Goal: Information Seeking & Learning: Learn about a topic

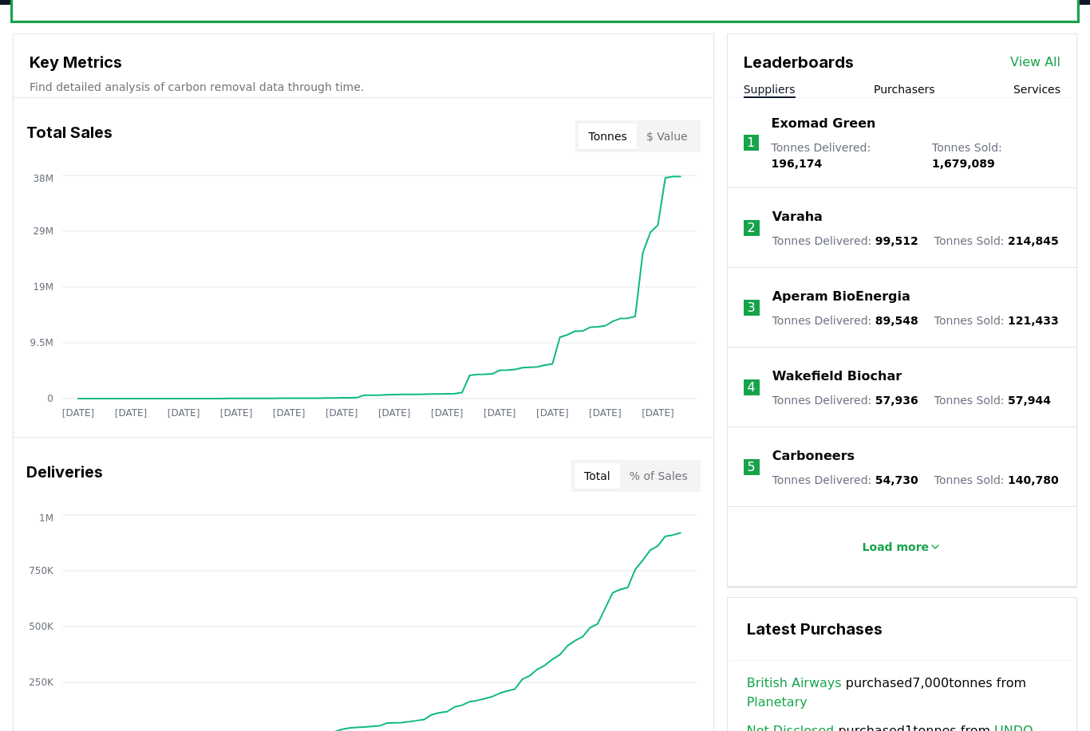
scroll to position [552, 0]
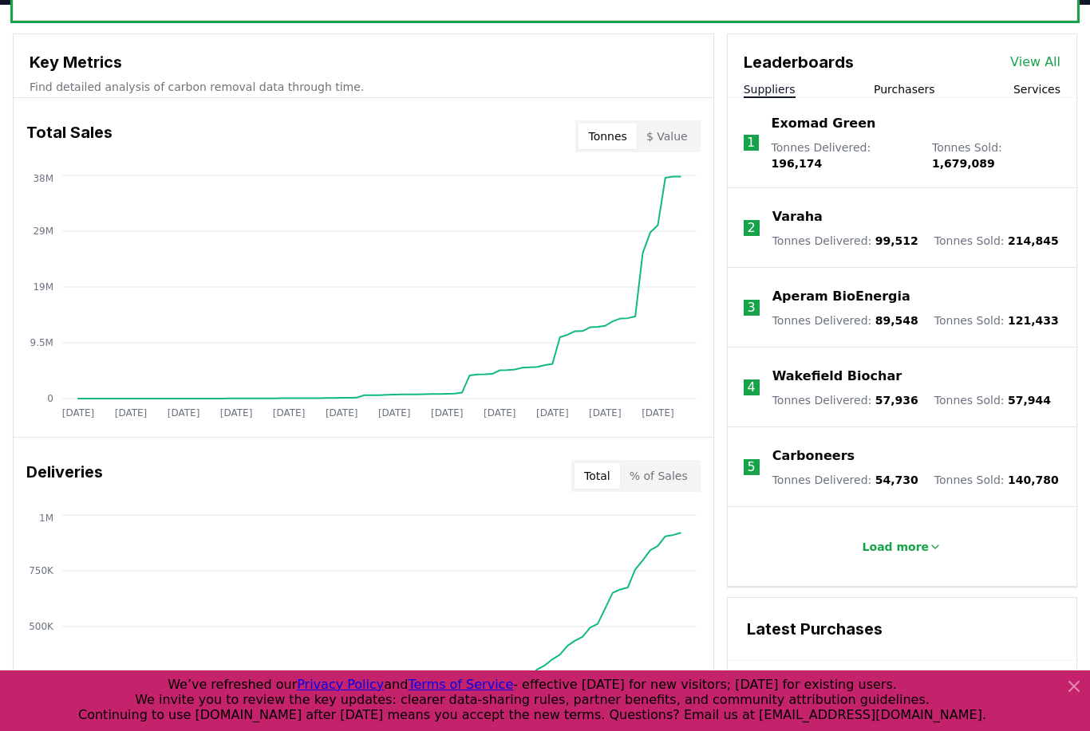
click at [660, 148] on button "$ Value" at bounding box center [667, 137] width 61 height 26
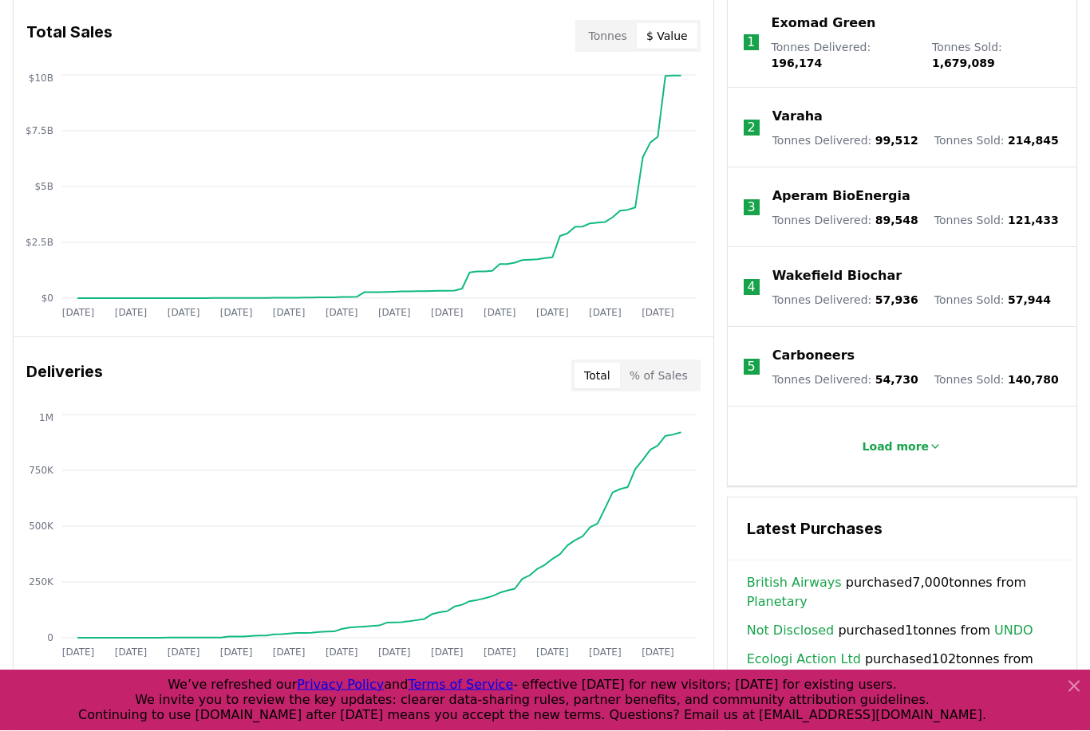
scroll to position [562, 0]
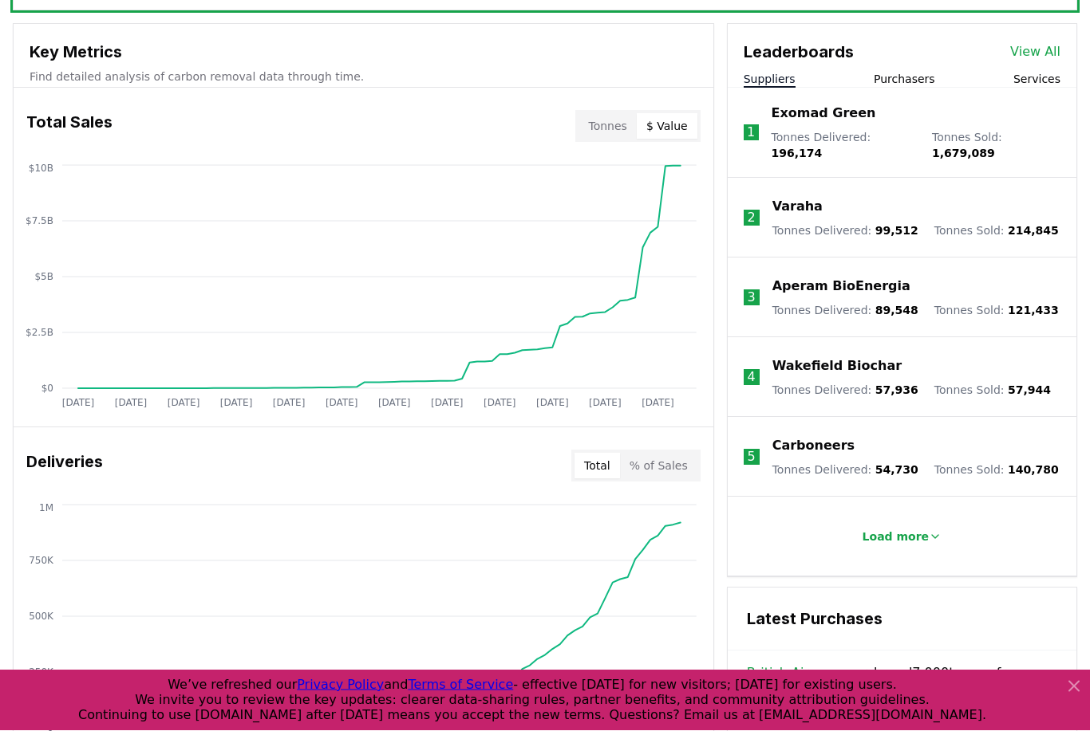
click at [1078, 690] on icon at bounding box center [1073, 686] width 19 height 19
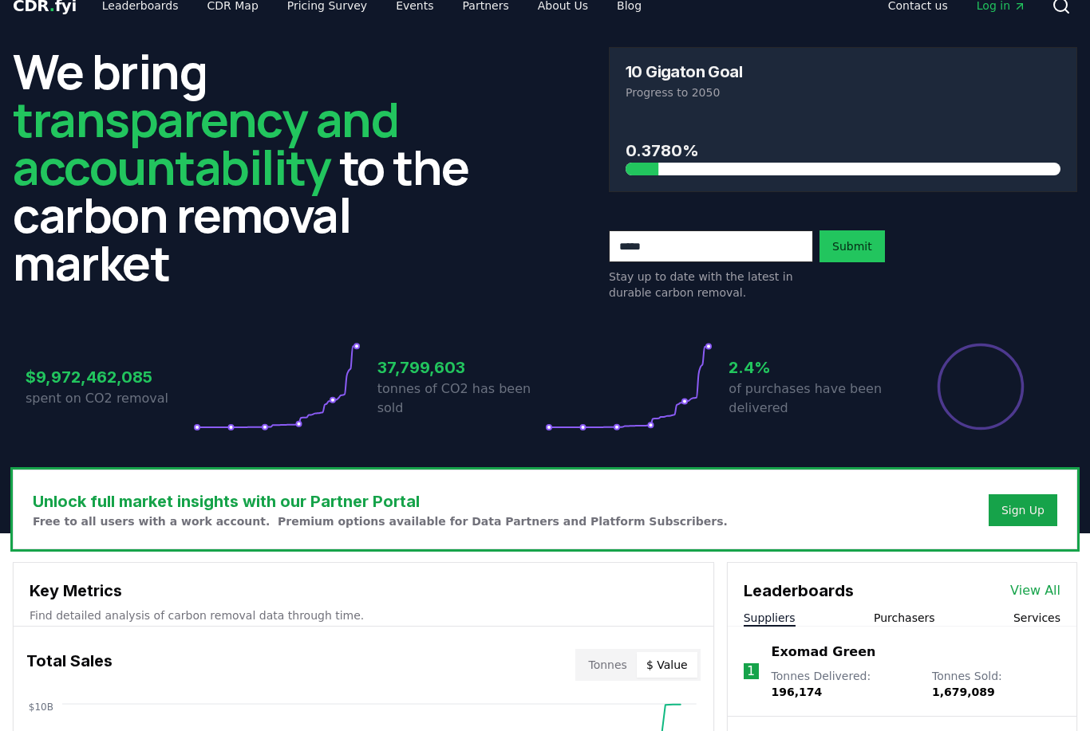
scroll to position [0, 0]
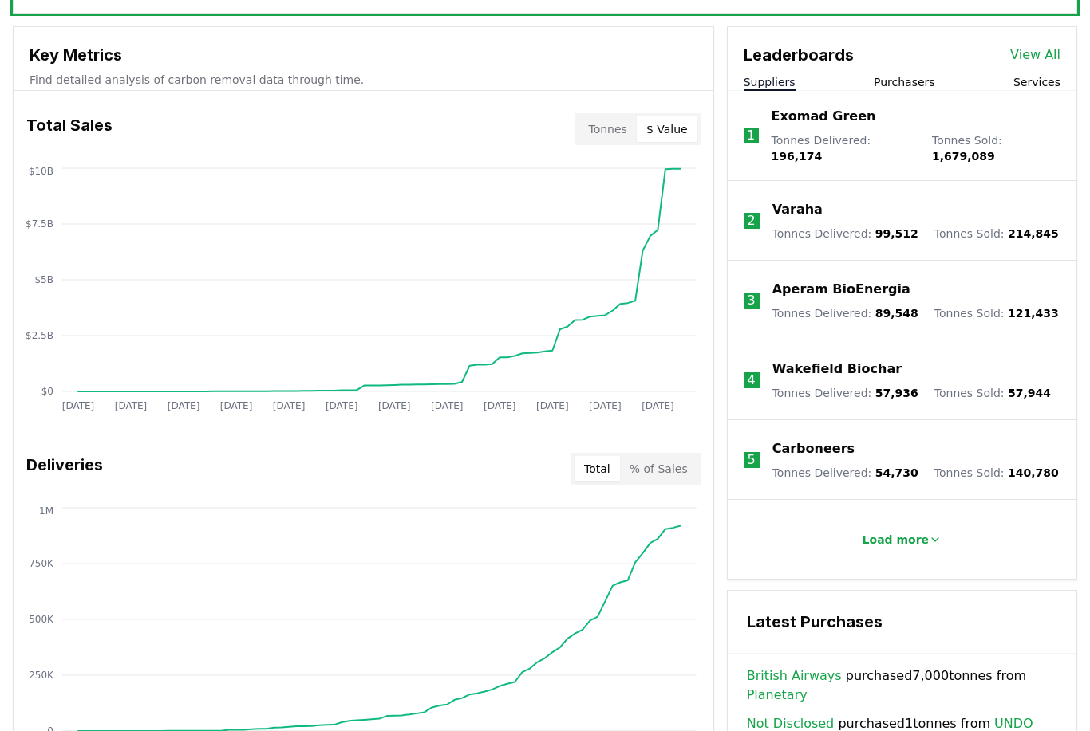
click at [672, 471] on button "% of Sales" at bounding box center [658, 470] width 77 height 26
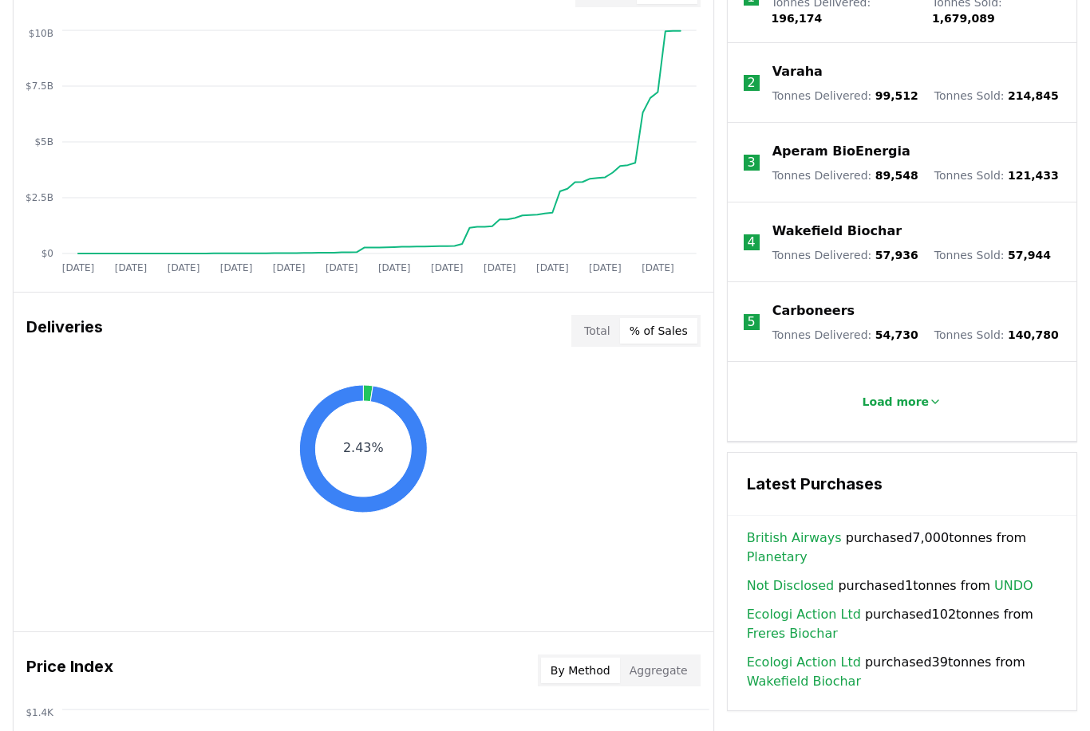
scroll to position [659, 0]
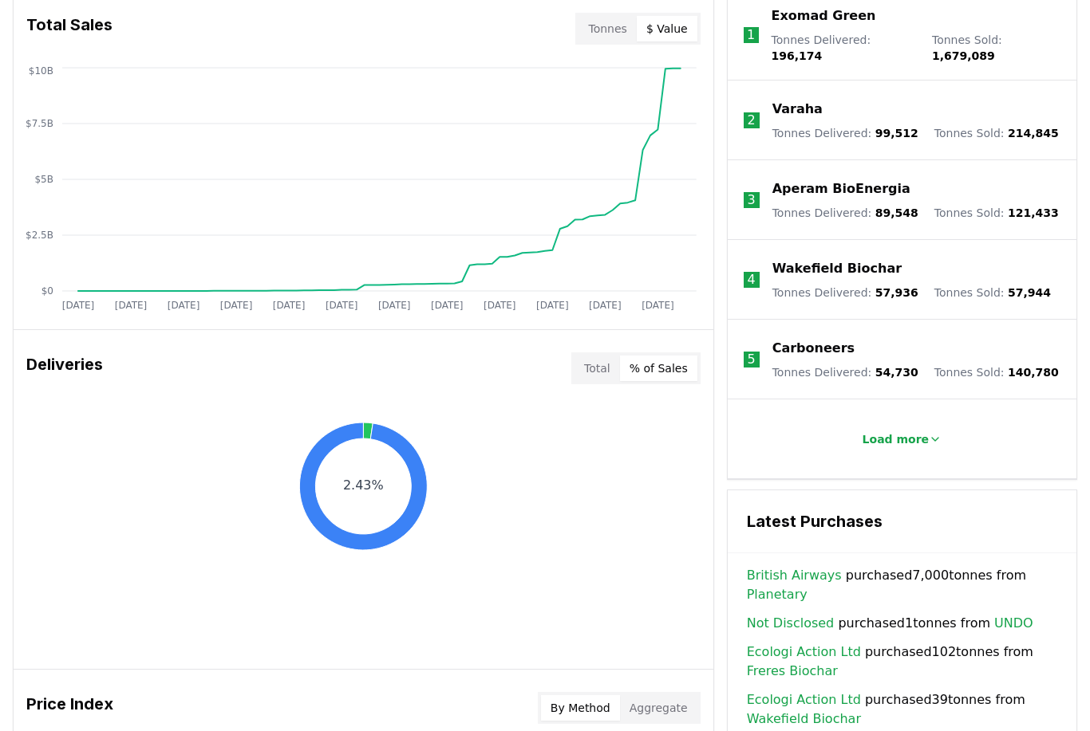
click at [595, 377] on button "Total" at bounding box center [596, 370] width 45 height 26
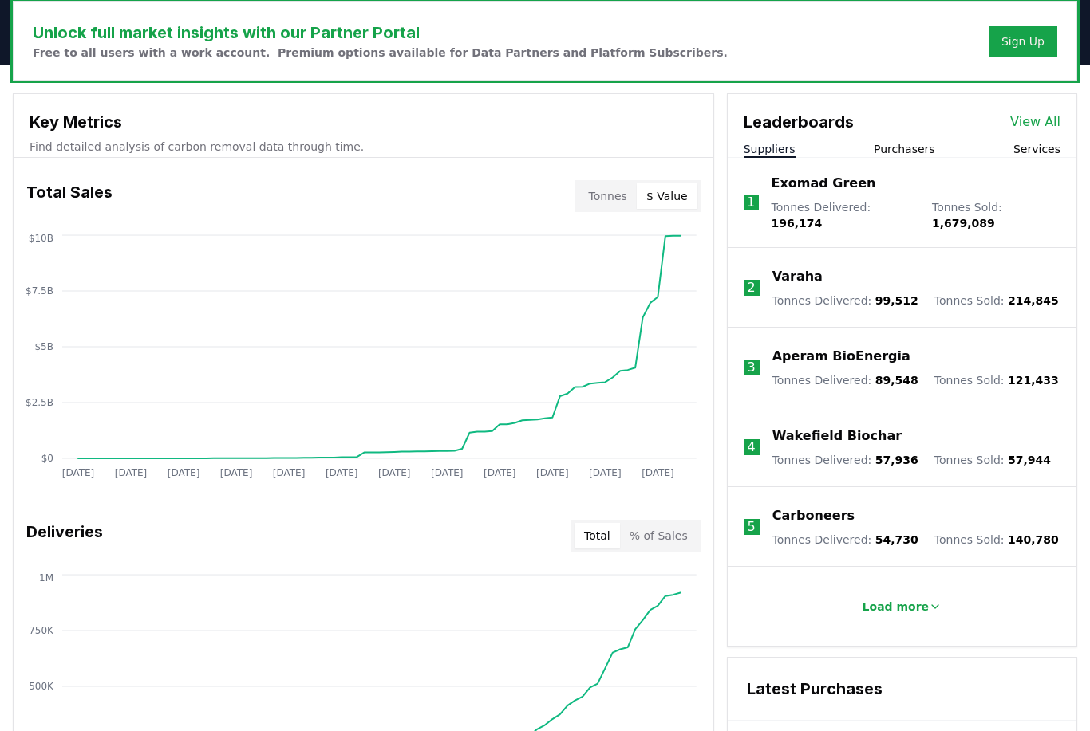
scroll to position [432, 0]
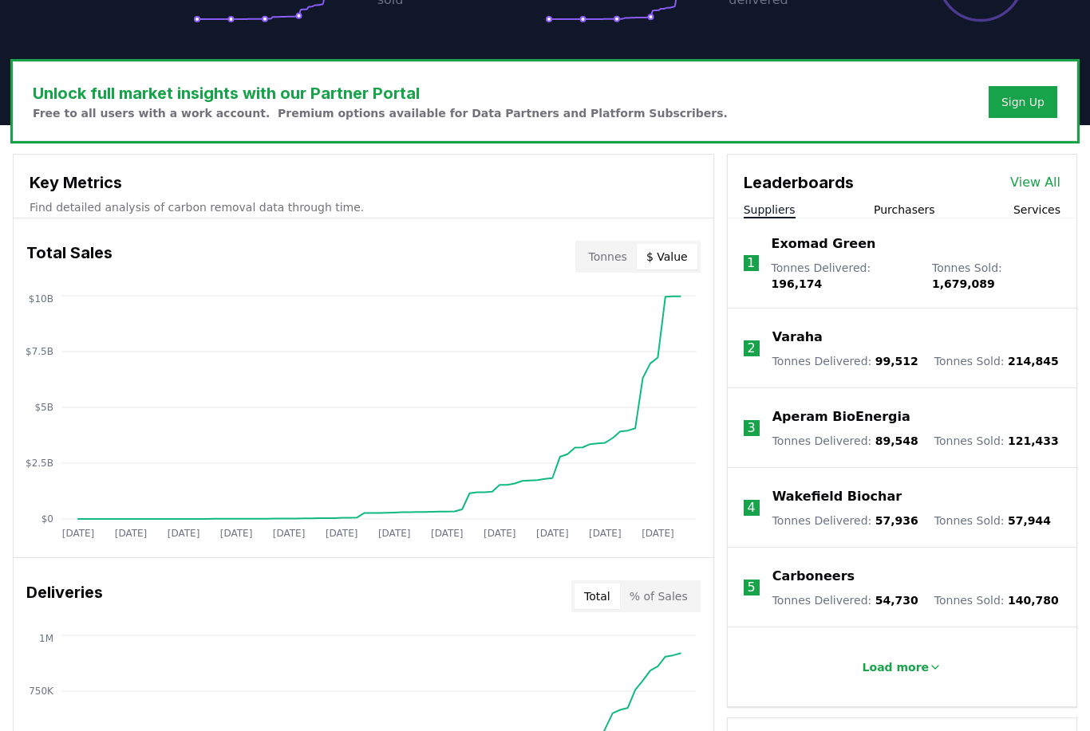
click at [1036, 182] on link "View All" at bounding box center [1035, 182] width 50 height 19
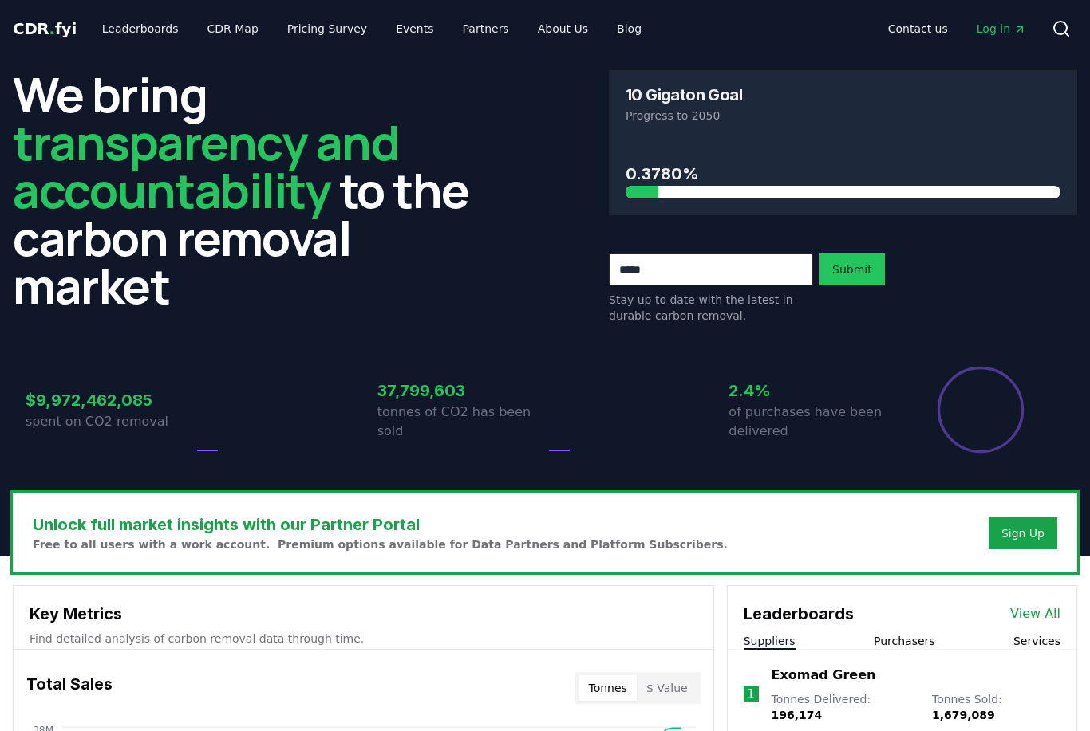
scroll to position [432, 0]
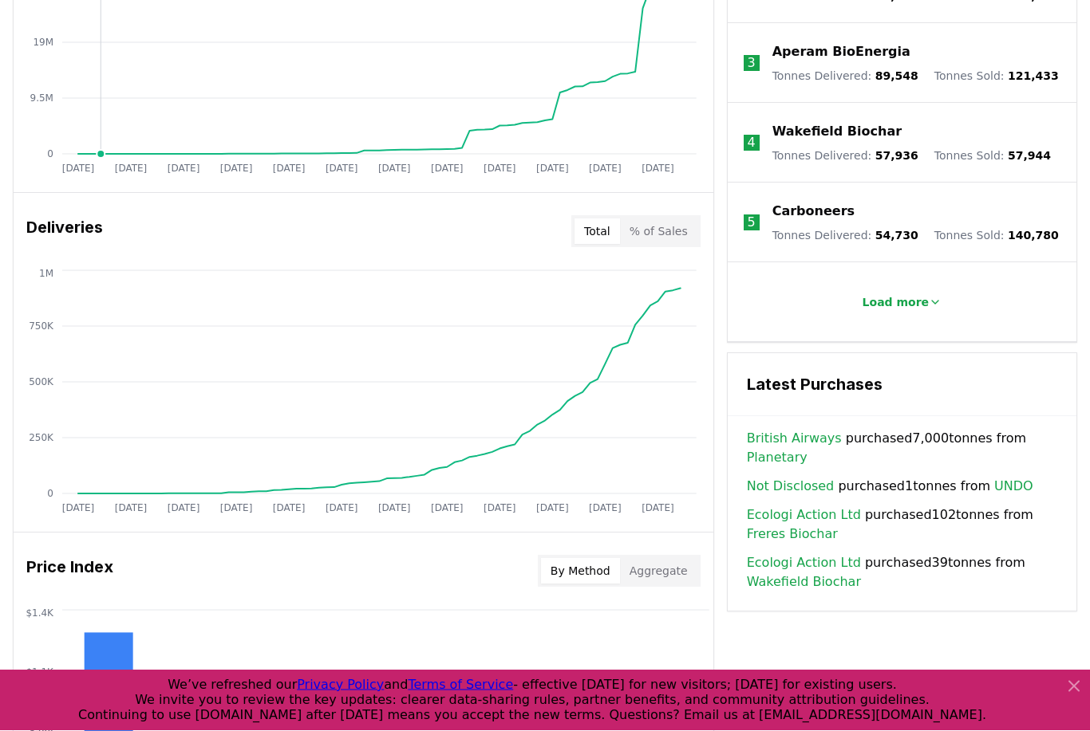
click at [1078, 696] on icon at bounding box center [1073, 686] width 19 height 19
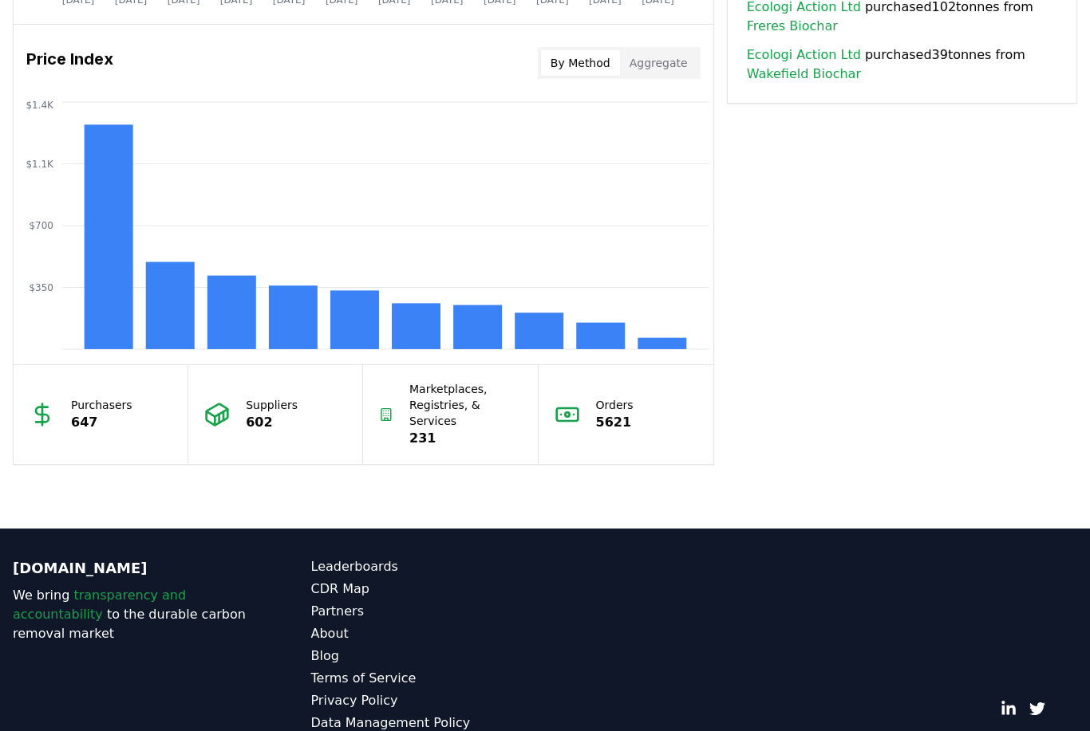
scroll to position [1307, 0]
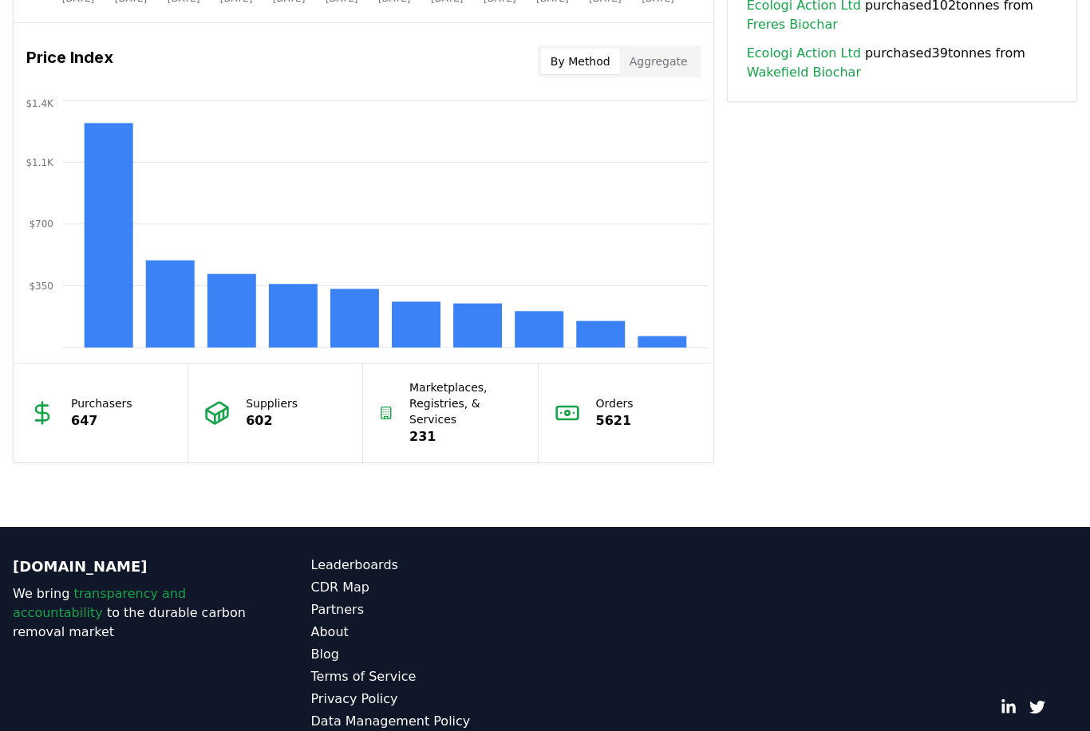
click at [319, 590] on link "CDR Map" at bounding box center [428, 587] width 235 height 19
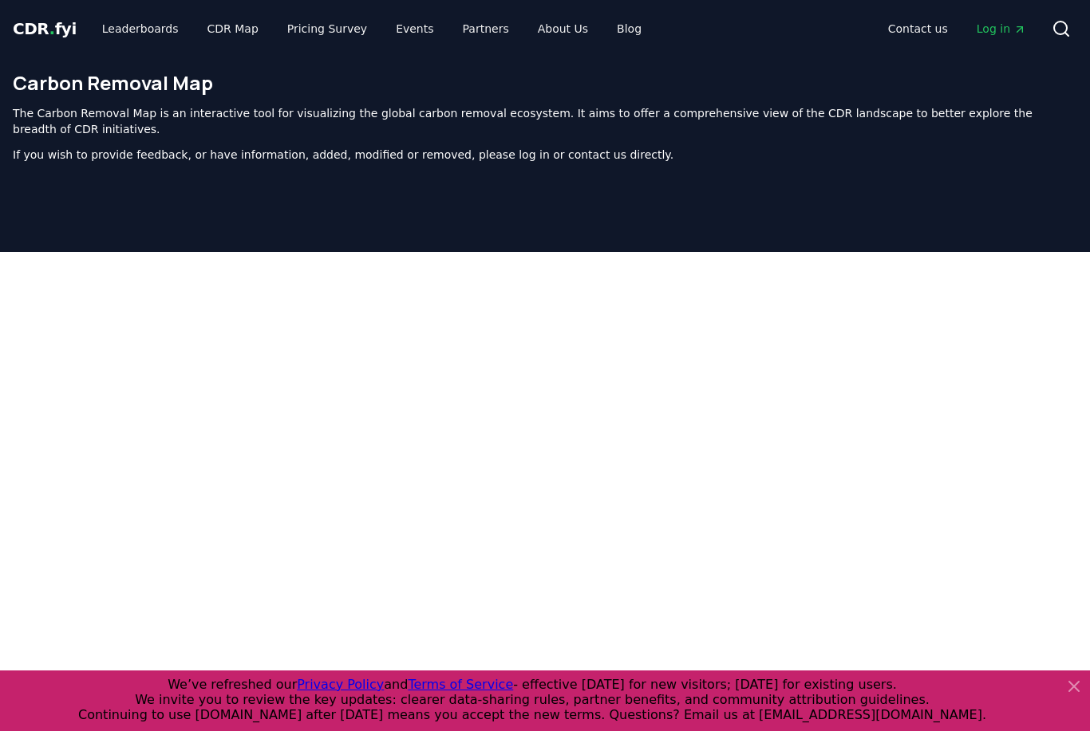
click at [1075, 696] on icon at bounding box center [1073, 686] width 19 height 19
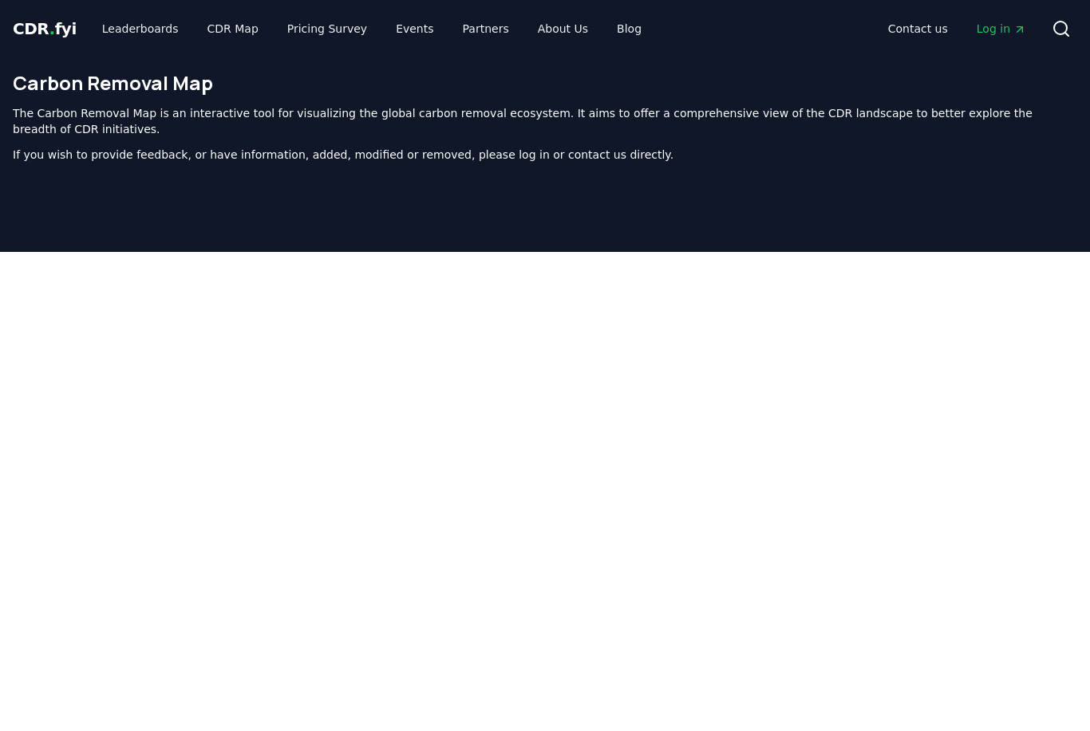
click at [105, 30] on link "Leaderboards" at bounding box center [140, 28] width 102 height 29
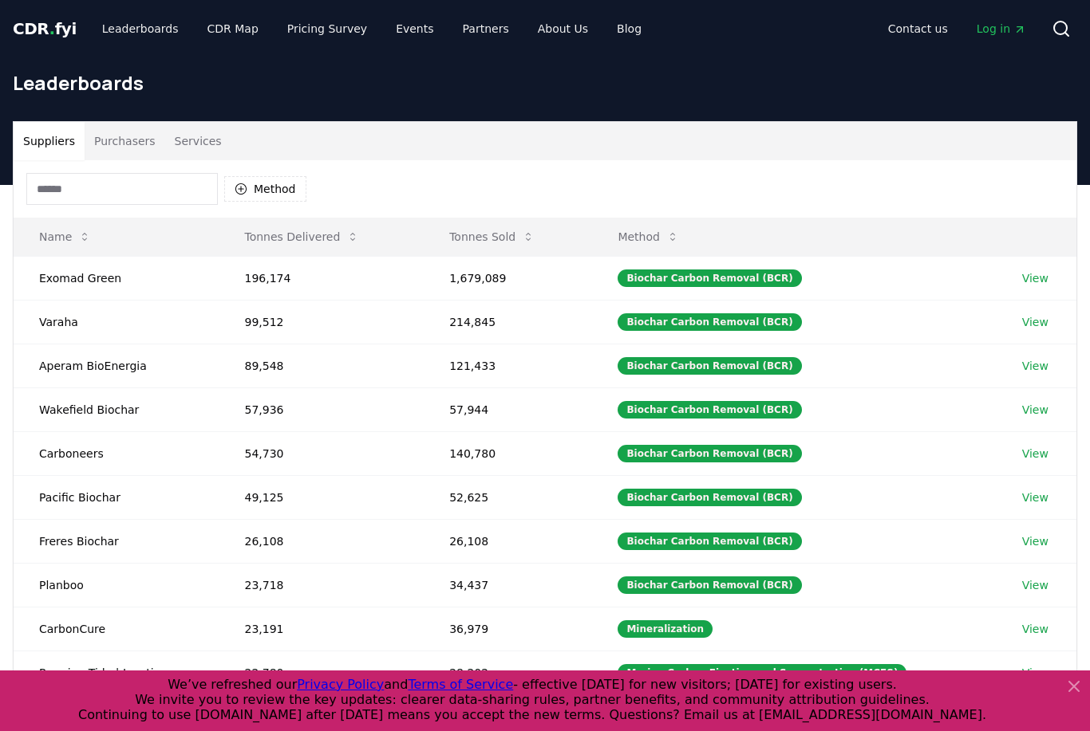
click at [1031, 284] on link "View" at bounding box center [1035, 278] width 26 height 16
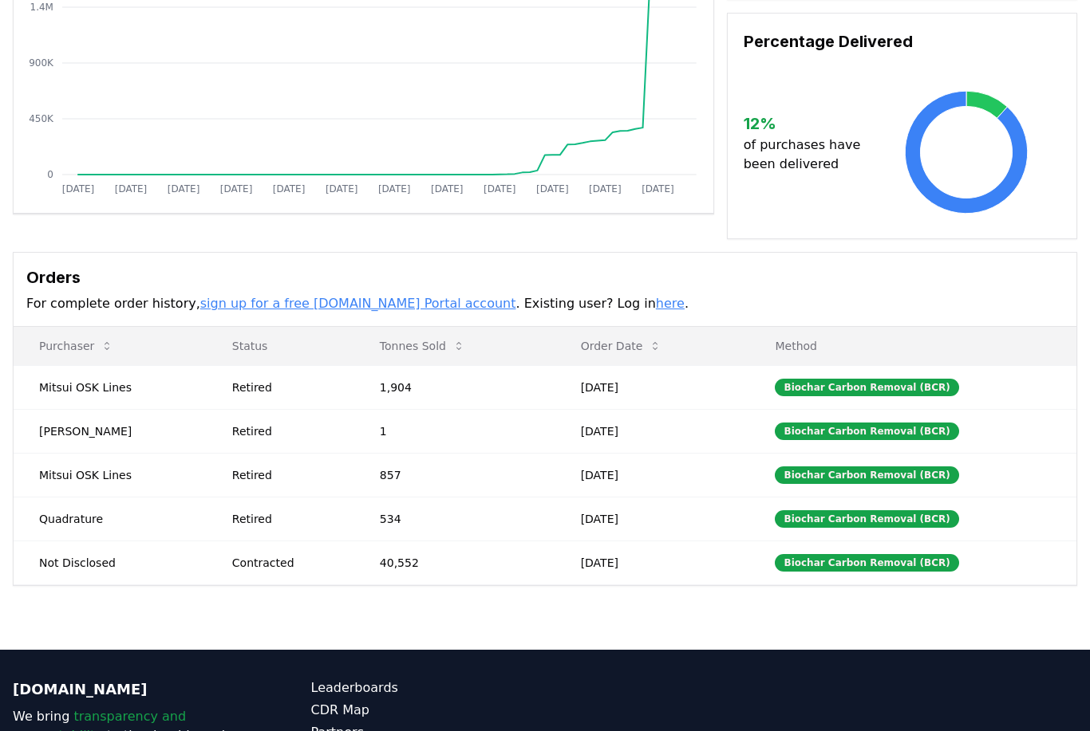
scroll to position [247, 0]
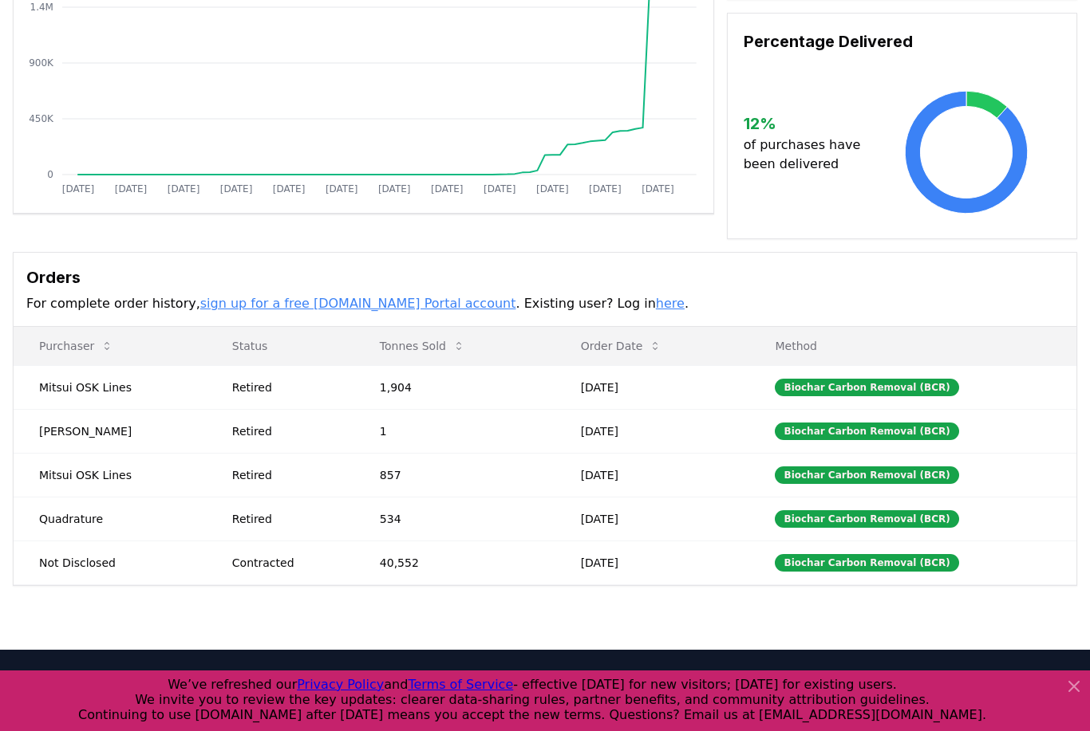
click at [892, 391] on div "Biochar Carbon Removal (BCR)" at bounding box center [866, 388] width 183 height 18
click at [1071, 696] on icon at bounding box center [1073, 686] width 19 height 19
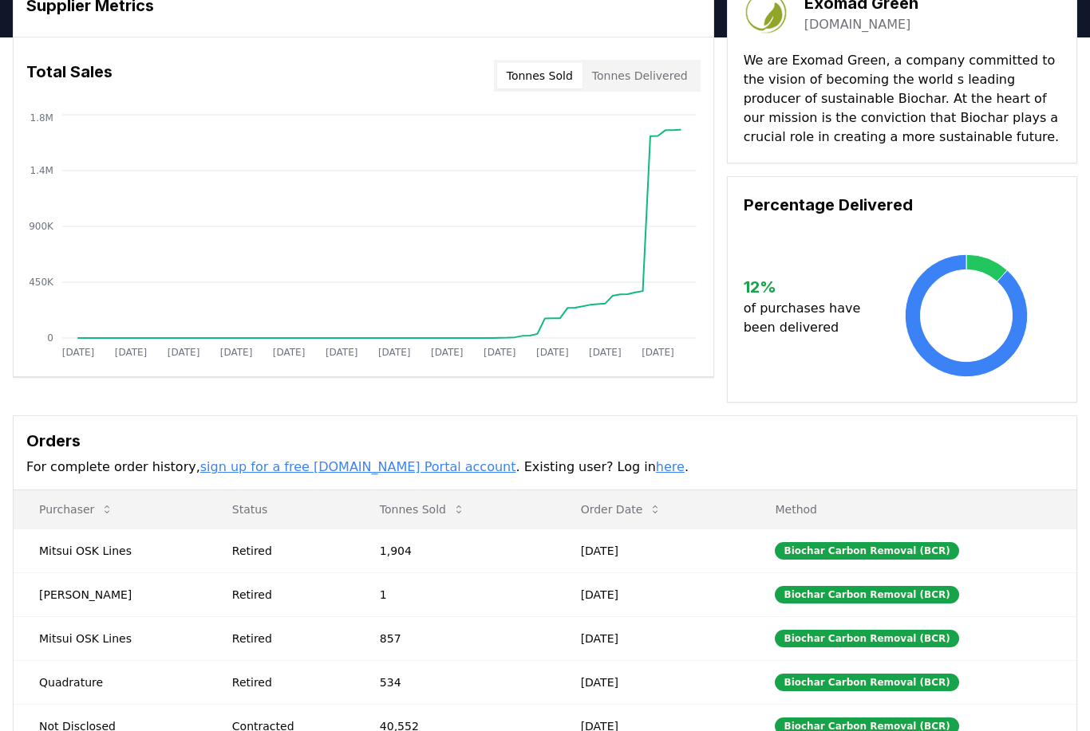
scroll to position [0, 0]
